Goal: Transaction & Acquisition: Purchase product/service

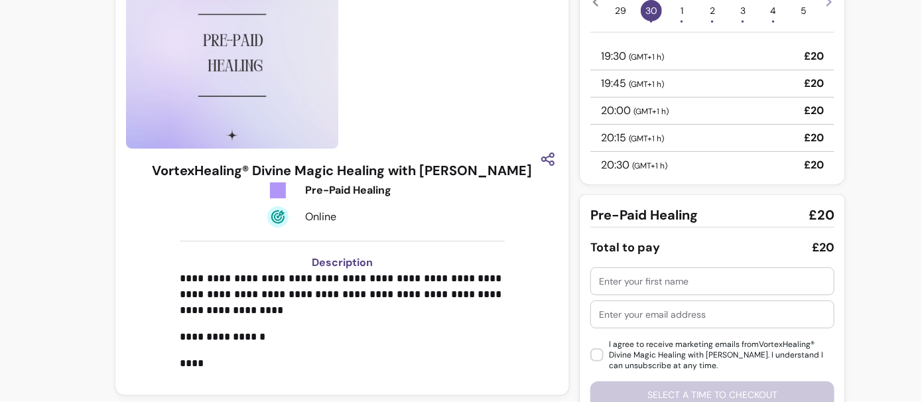
scroll to position [101, 0]
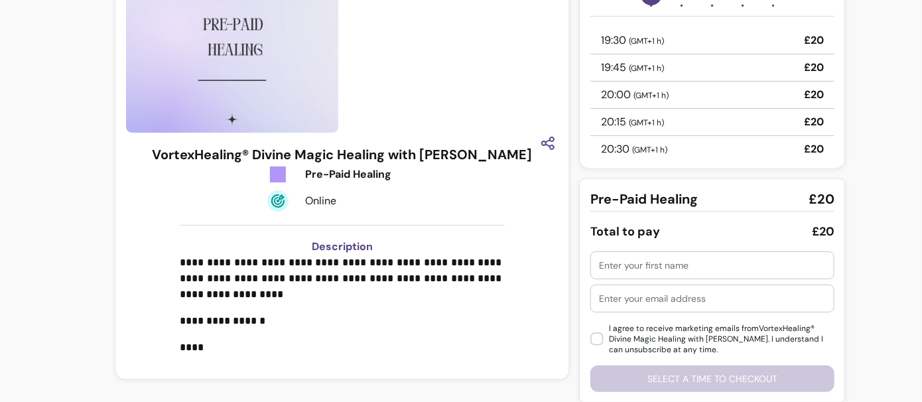
click at [630, 260] on input "text" at bounding box center [712, 265] width 227 height 13
type input "[PERSON_NAME]"
click at [642, 304] on input "text" at bounding box center [712, 298] width 227 height 13
click at [627, 43] on p "19:30 ( GMT+1 h )" at bounding box center [632, 40] width 63 height 16
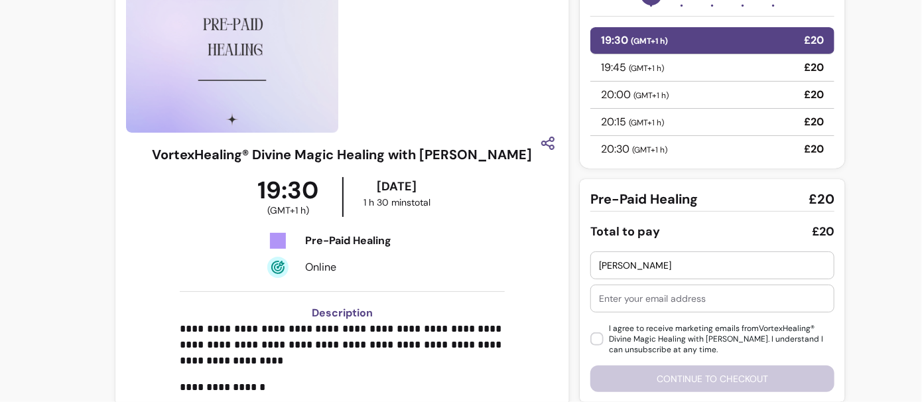
click at [639, 295] on input "text" at bounding box center [712, 298] width 227 height 13
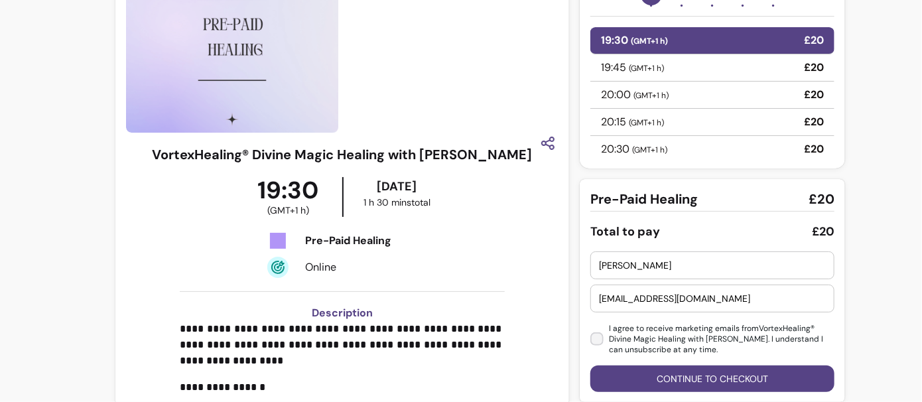
type input "[EMAIL_ADDRESS][DOMAIN_NAME]"
click at [680, 376] on button "Continue to checkout" at bounding box center [712, 378] width 244 height 27
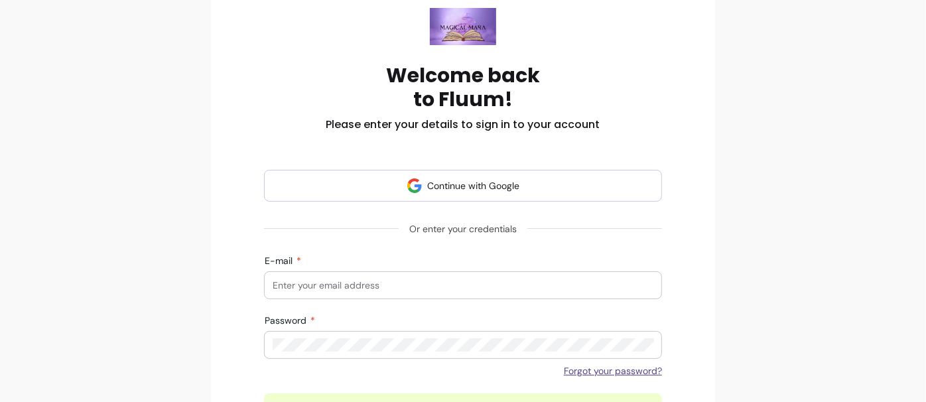
scroll to position [187, 0]
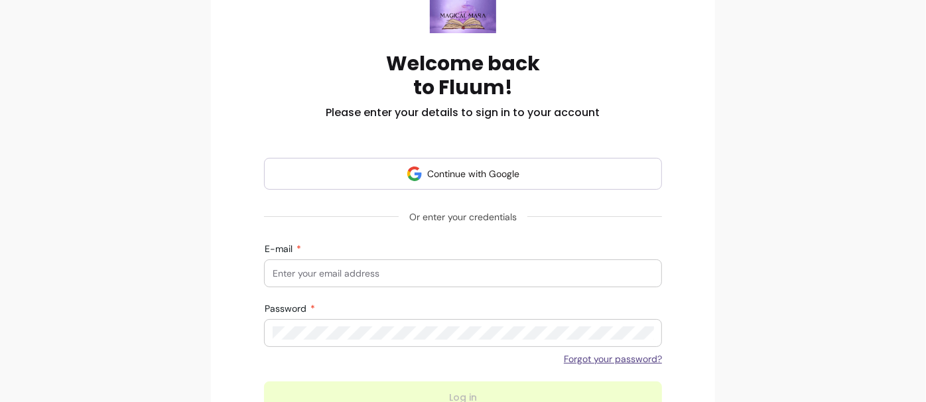
click at [338, 275] on input "E-mail" at bounding box center [463, 273] width 381 height 13
type input "[EMAIL_ADDRESS][DOMAIN_NAME]"
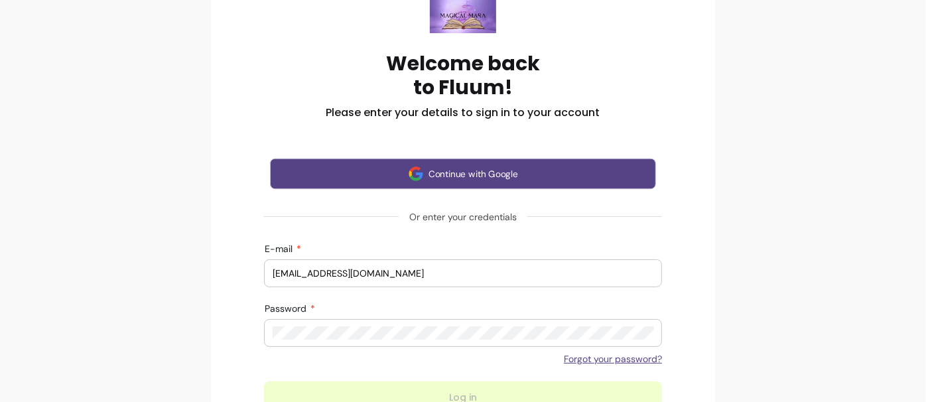
click at [446, 173] on button "Continue with Google" at bounding box center [463, 173] width 386 height 31
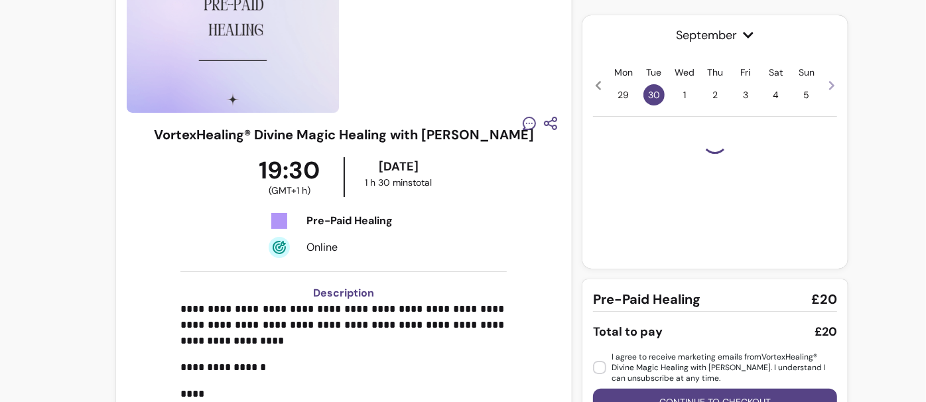
scroll to position [155, 0]
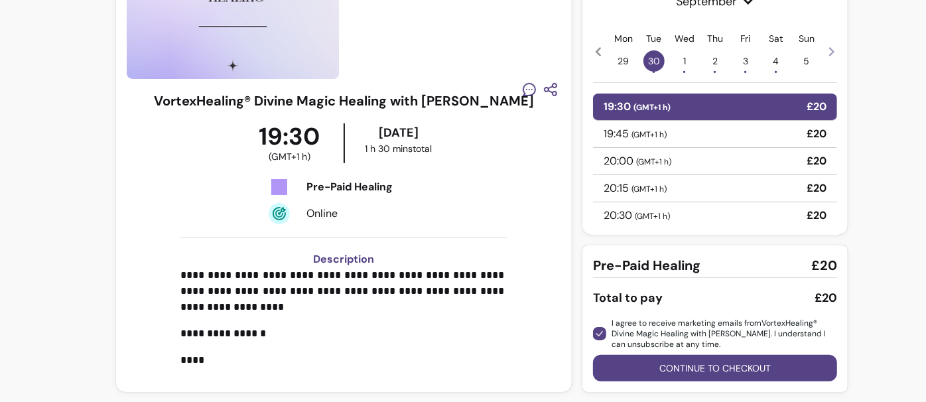
click at [710, 365] on button "Continue to checkout" at bounding box center [715, 368] width 244 height 27
